Goal: Task Accomplishment & Management: Use online tool/utility

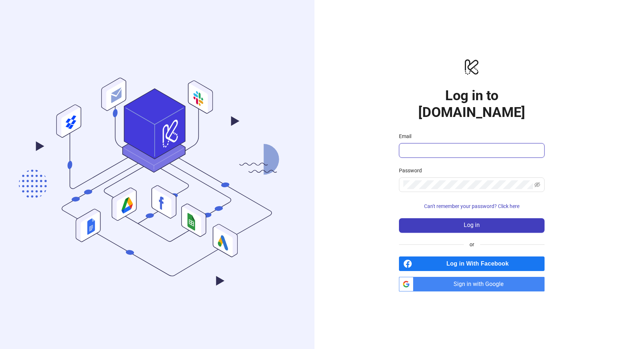
click at [426, 146] on input "Email" at bounding box center [470, 150] width 135 height 9
type input "**********"
click at [482, 277] on span "Sign in with Google" at bounding box center [480, 284] width 128 height 15
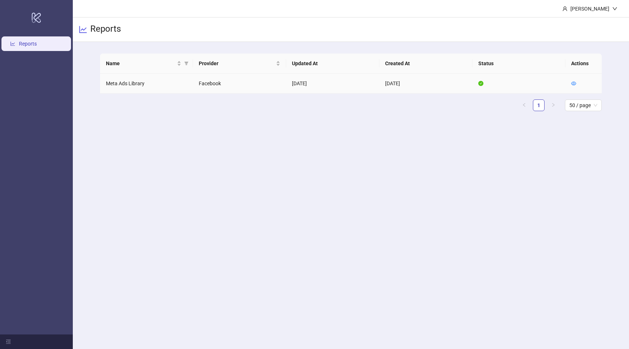
click at [132, 78] on td "Meta Ads Library" at bounding box center [146, 84] width 93 height 20
click at [572, 81] on icon "eye" at bounding box center [573, 83] width 5 height 5
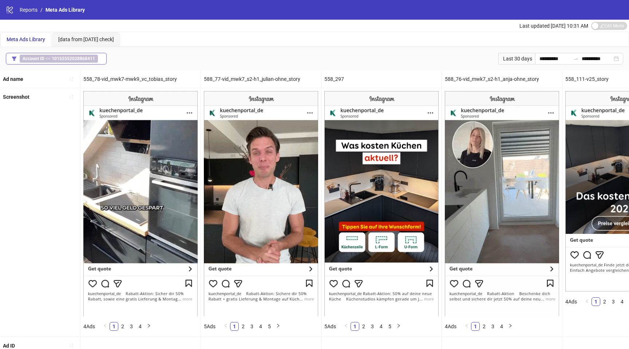
click at [92, 56] on b "10152552028868411" at bounding box center [73, 58] width 43 height 5
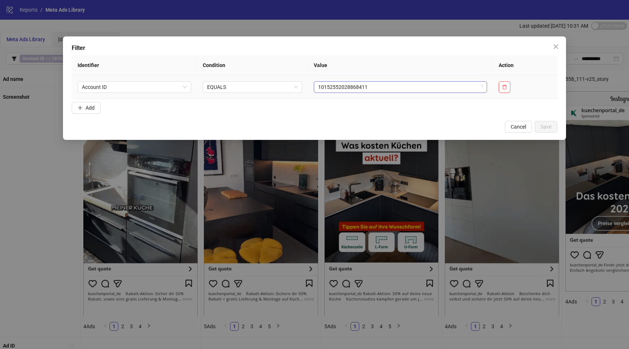
click at [403, 89] on span "10152552028868411" at bounding box center [400, 87] width 165 height 11
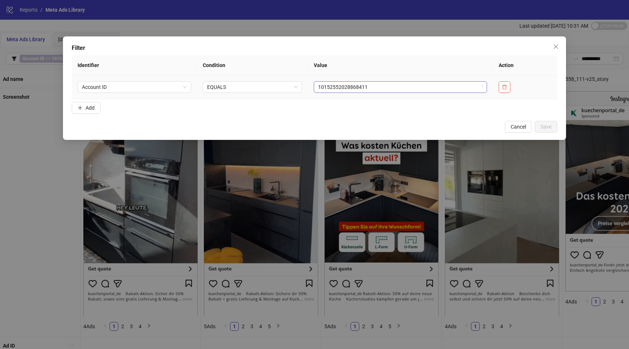
click at [403, 89] on span "10152552028868411" at bounding box center [400, 87] width 165 height 11
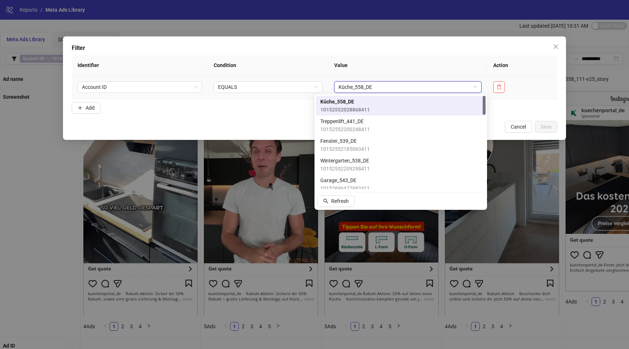
click at [403, 89] on span "Küche_558_DE" at bounding box center [407, 87] width 139 height 11
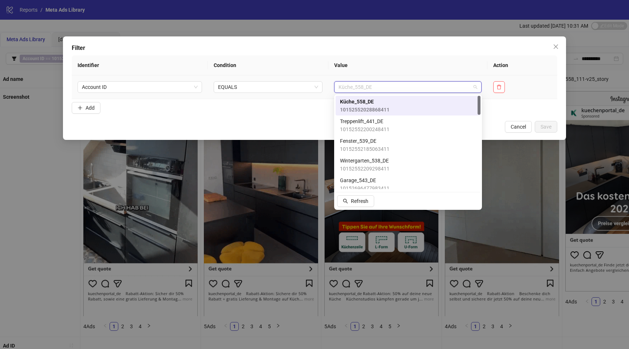
click at [403, 89] on span "Küche_558_DE" at bounding box center [407, 87] width 139 height 11
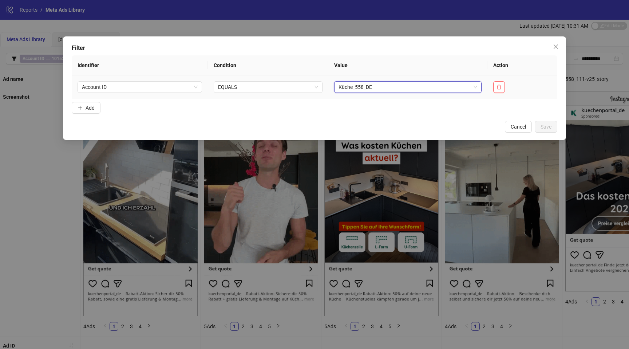
click at [406, 89] on span "Küche_558_DE" at bounding box center [407, 87] width 139 height 11
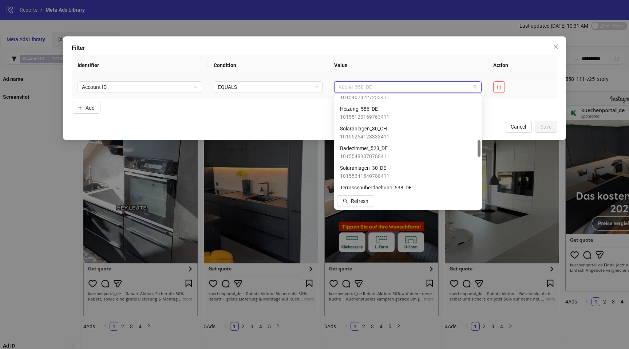
scroll to position [255, 0]
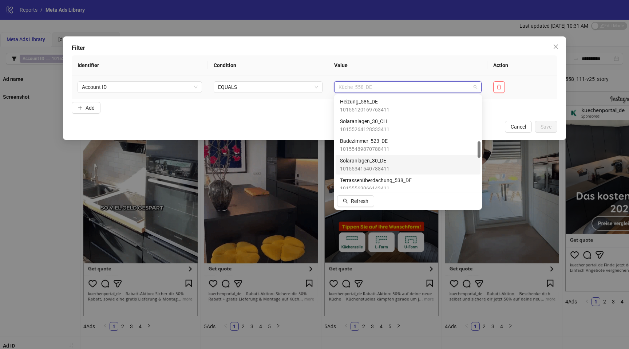
click at [398, 162] on div "Solaranlagen_30_DE 10155341540788411" at bounding box center [408, 165] width 136 height 16
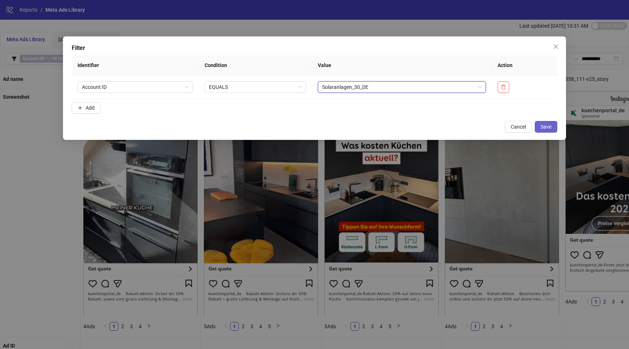
click at [553, 123] on button "Save" at bounding box center [546, 127] width 23 height 12
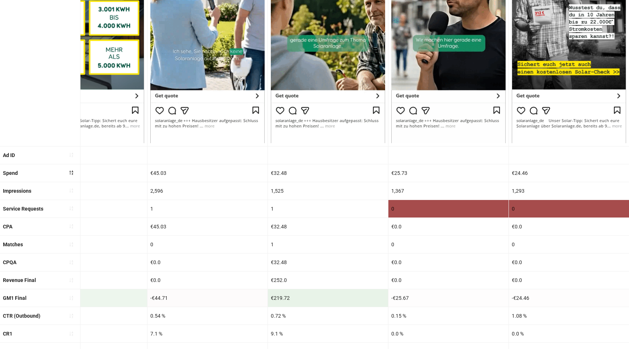
scroll to position [0, 0]
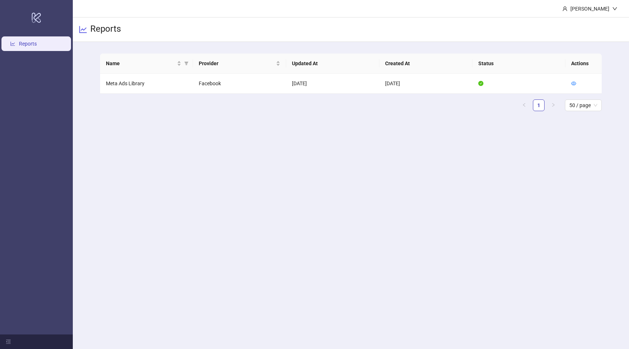
click at [202, 153] on main "[PERSON_NAME] Reports Name Provider Updated At Created At Status Actions Meta A…" at bounding box center [351, 174] width 556 height 349
click at [257, 179] on main "[PERSON_NAME] Reports Name Provider Updated At Created At Status Actions Meta A…" at bounding box center [351, 174] width 556 height 349
click at [569, 322] on main "[PERSON_NAME] Reports Name Provider Updated At Created At Status Actions Meta A…" at bounding box center [351, 174] width 556 height 349
click at [573, 80] on div at bounding box center [573, 83] width 5 height 8
click at [574, 82] on icon "eye" at bounding box center [573, 84] width 5 height 4
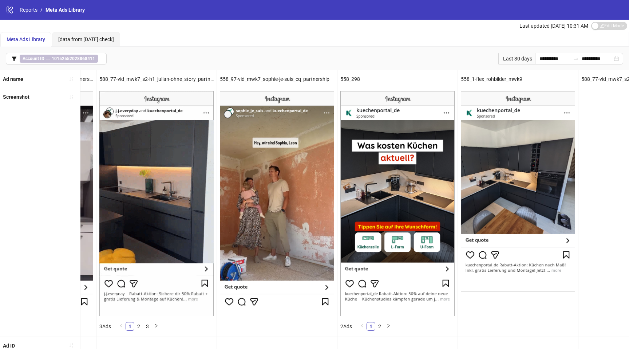
scroll to position [0, 1467]
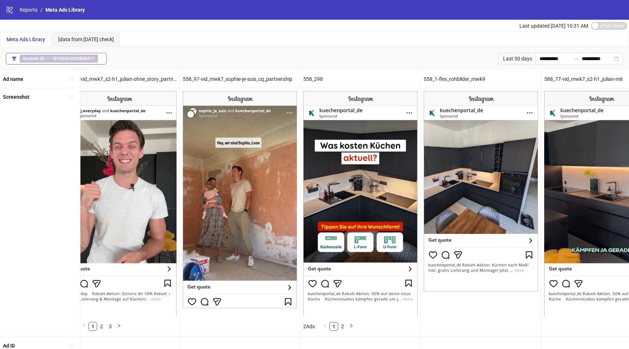
click at [82, 58] on b "10152552028868411" at bounding box center [73, 58] width 43 height 5
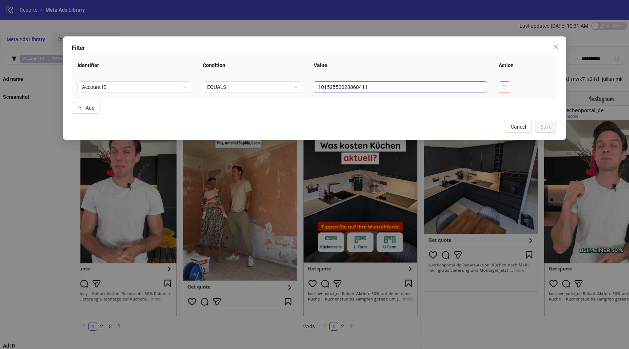
click at [348, 82] on span "10152552028868411" at bounding box center [400, 87] width 165 height 11
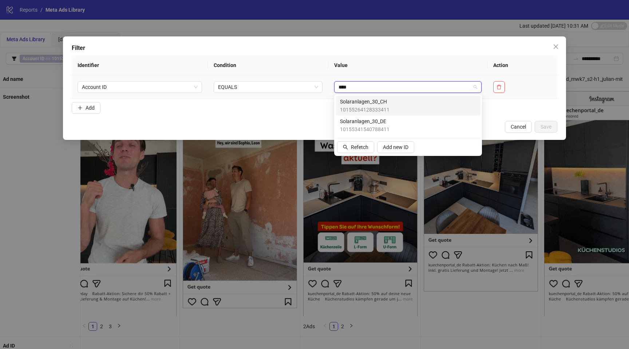
type input "*****"
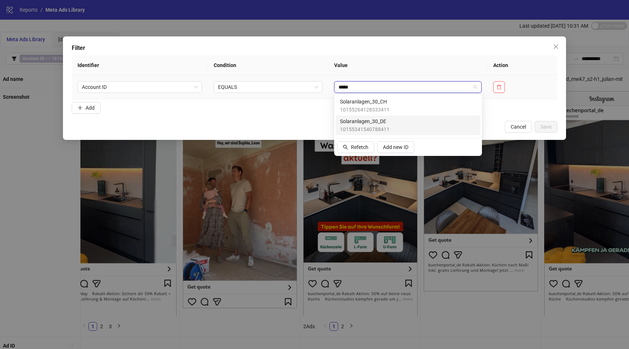
click at [394, 123] on div "Solaranlagen_30_DE 10155341540788411" at bounding box center [408, 125] width 136 height 16
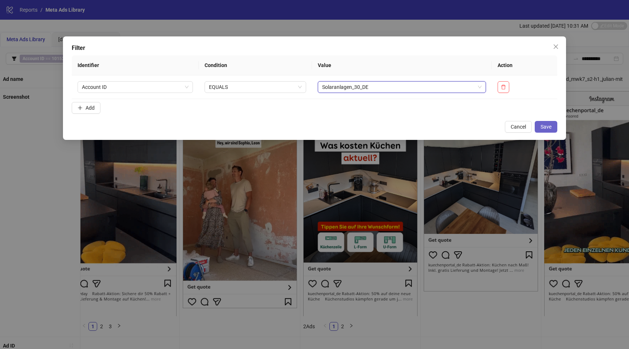
click at [547, 126] on span "Save" at bounding box center [545, 127] width 11 height 6
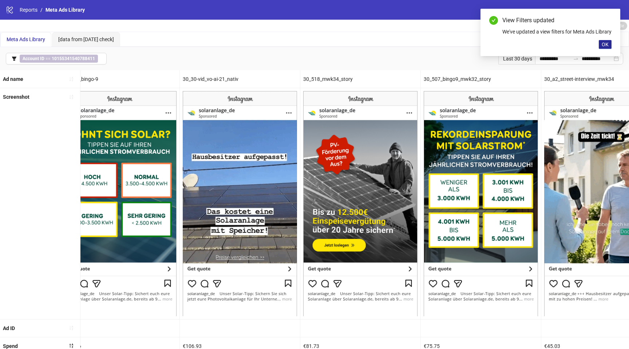
click at [604, 47] on span "OK" at bounding box center [605, 44] width 7 height 6
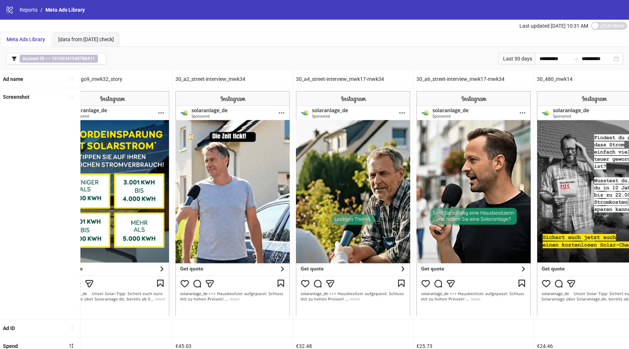
scroll to position [0, 1861]
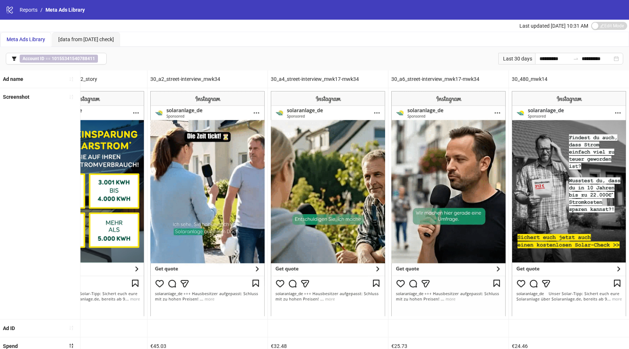
click at [171, 36] on div "Meta Ads Library [data from [DATE] check]" at bounding box center [314, 39] width 628 height 15
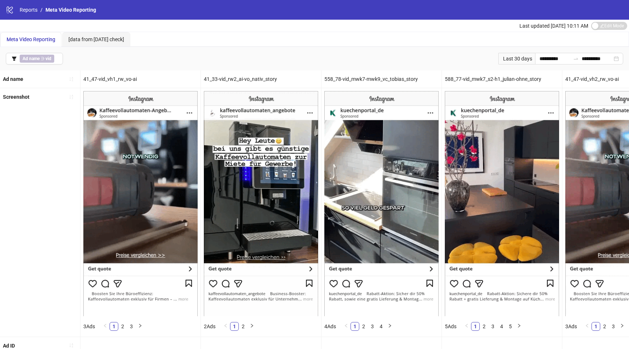
click at [9, 8] on icon at bounding box center [10, 10] width 6 height 7
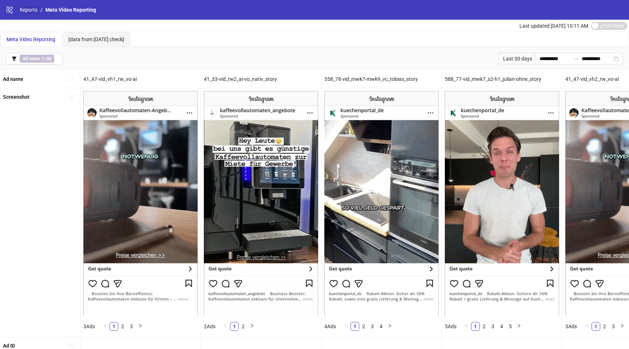
click at [31, 11] on link "Reports" at bounding box center [28, 10] width 21 height 8
